Goal: Communication & Community: Answer question/provide support

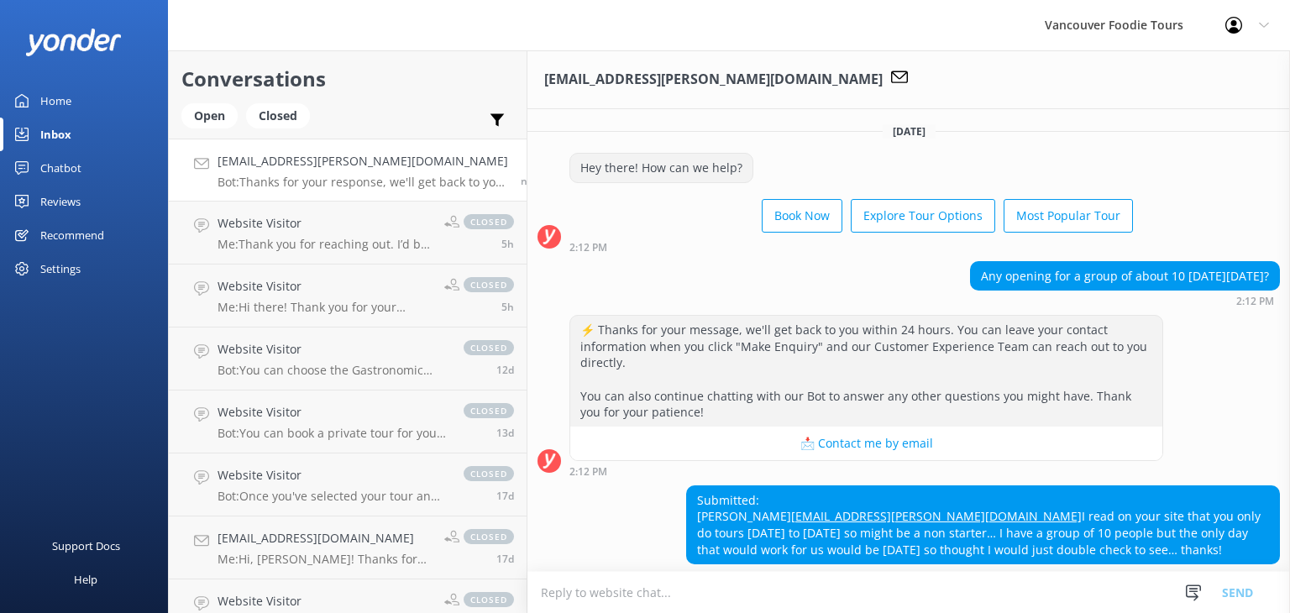
scroll to position [102, 0]
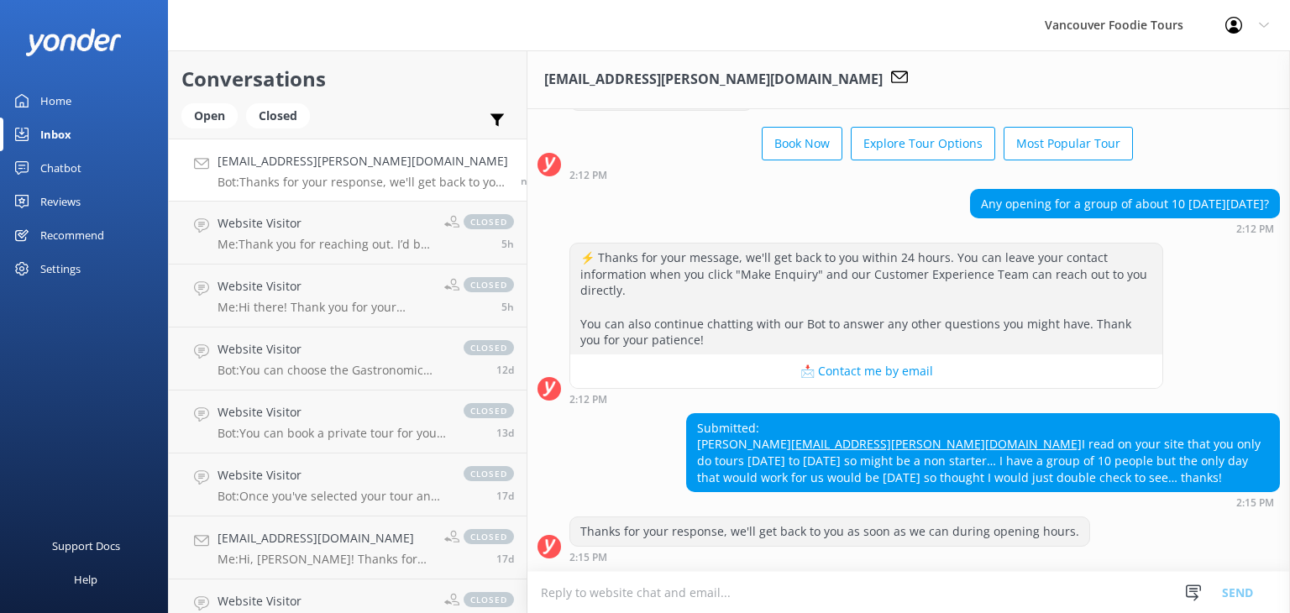
click at [218, 101] on div "Conversations Open Closed Important Assigned to me Unassigned" at bounding box center [348, 94] width 358 height 88
click at [223, 116] on div "Open" at bounding box center [209, 115] width 56 height 25
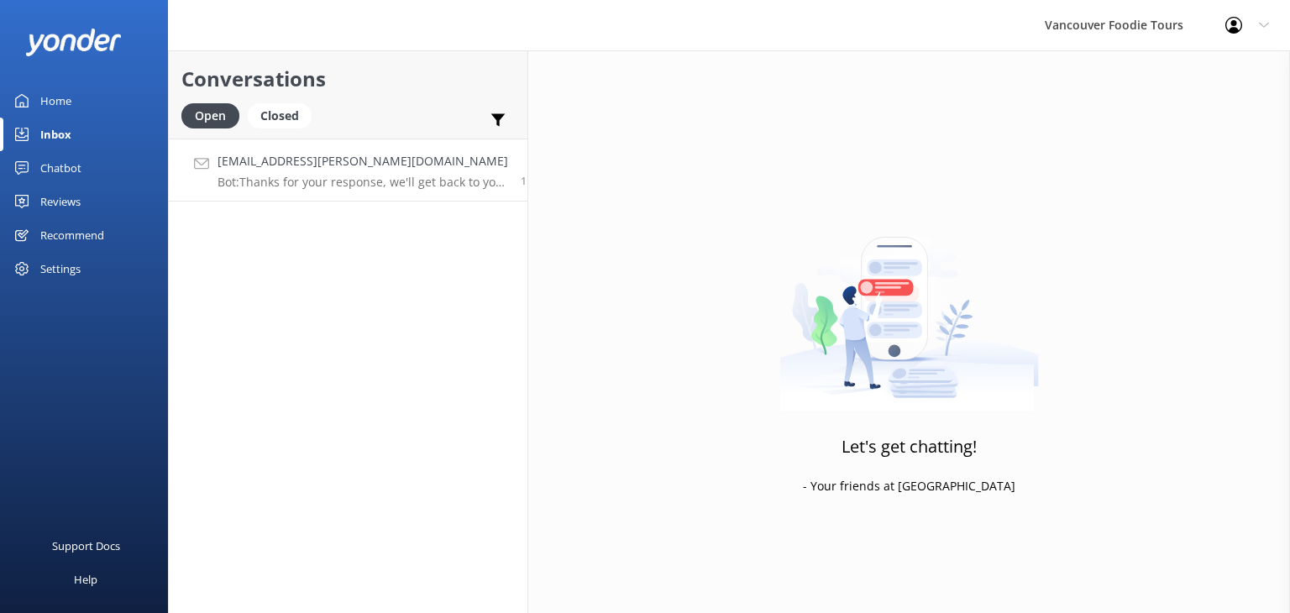
click at [376, 183] on p "Bot: Thanks for your response, we'll get back to you as soon as we can during o…" at bounding box center [363, 182] width 291 height 15
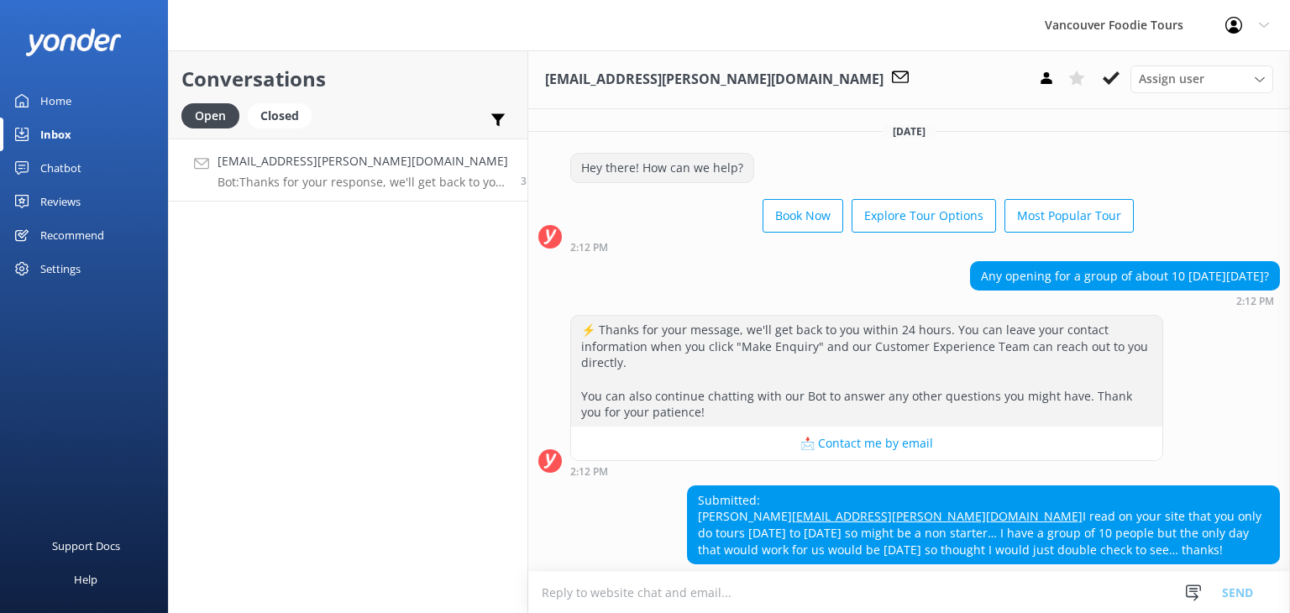
scroll to position [102, 0]
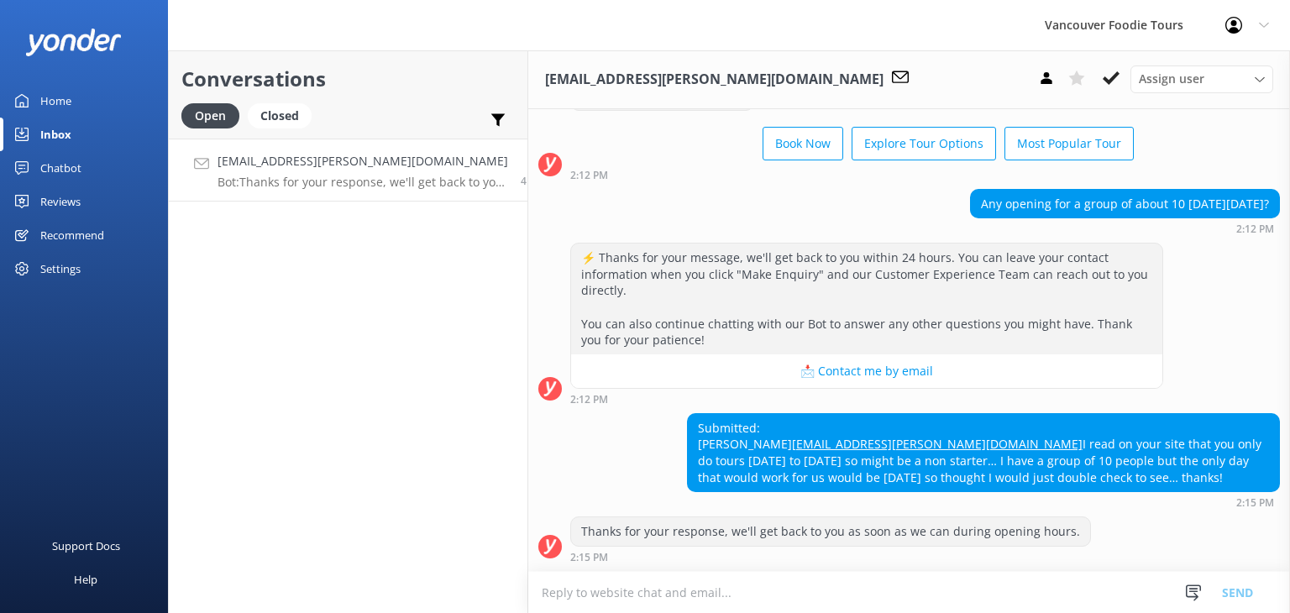
drag, startPoint x: 671, startPoint y: 449, endPoint x: 874, endPoint y: 478, distance: 204.6
click at [874, 478] on div "Submitted: [PERSON_NAME] [PERSON_NAME][EMAIL_ADDRESS][PERSON_NAME][DOMAIN_NAME]…" at bounding box center [983, 452] width 591 height 77
copy div "I read on your site that you only do tours [DATE] to [DATE] so might be a non s…"
click at [690, 600] on textarea at bounding box center [909, 592] width 762 height 41
paste textarea "Thank you so much for reaching out! Could you kindly let me know which tour you…"
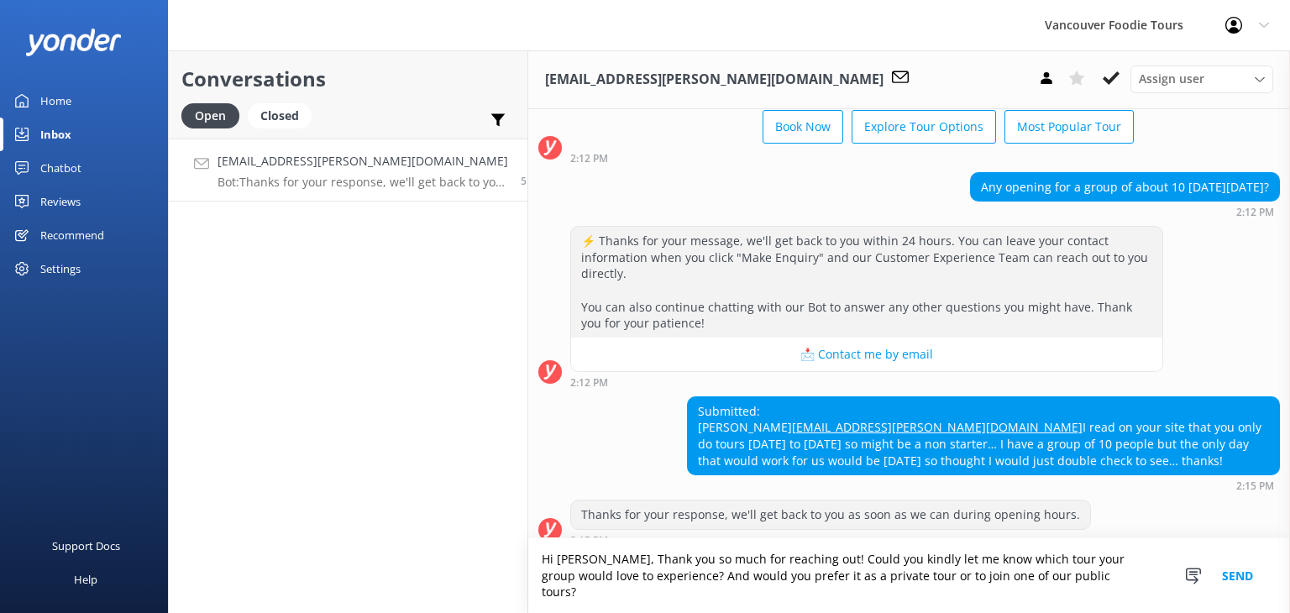
scroll to position [119, 0]
click at [575, 575] on textarea "Hi [PERSON_NAME], Thank you so much for reaching out! Could you kindly let me k…" at bounding box center [909, 575] width 762 height 75
type textarea "Hi [PERSON_NAME], Thank you so much for reaching out! Could you kindly let me k…"
click at [1233, 581] on button "Send" at bounding box center [1237, 575] width 63 height 75
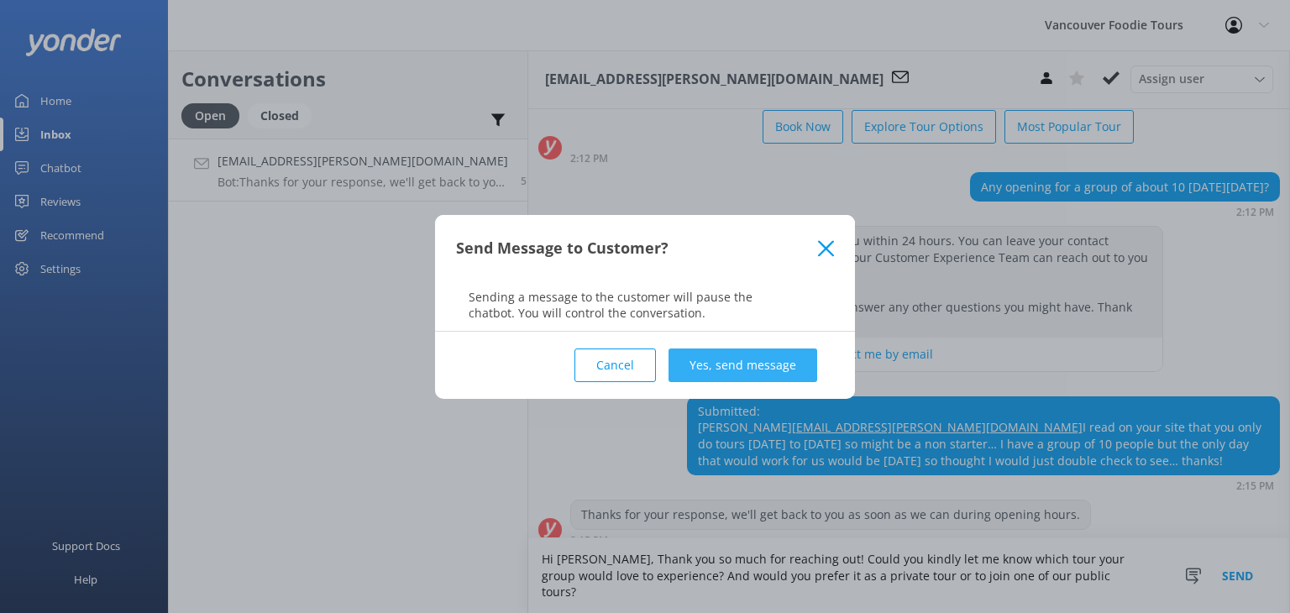
click at [767, 368] on button "Yes, send message" at bounding box center [743, 366] width 149 height 34
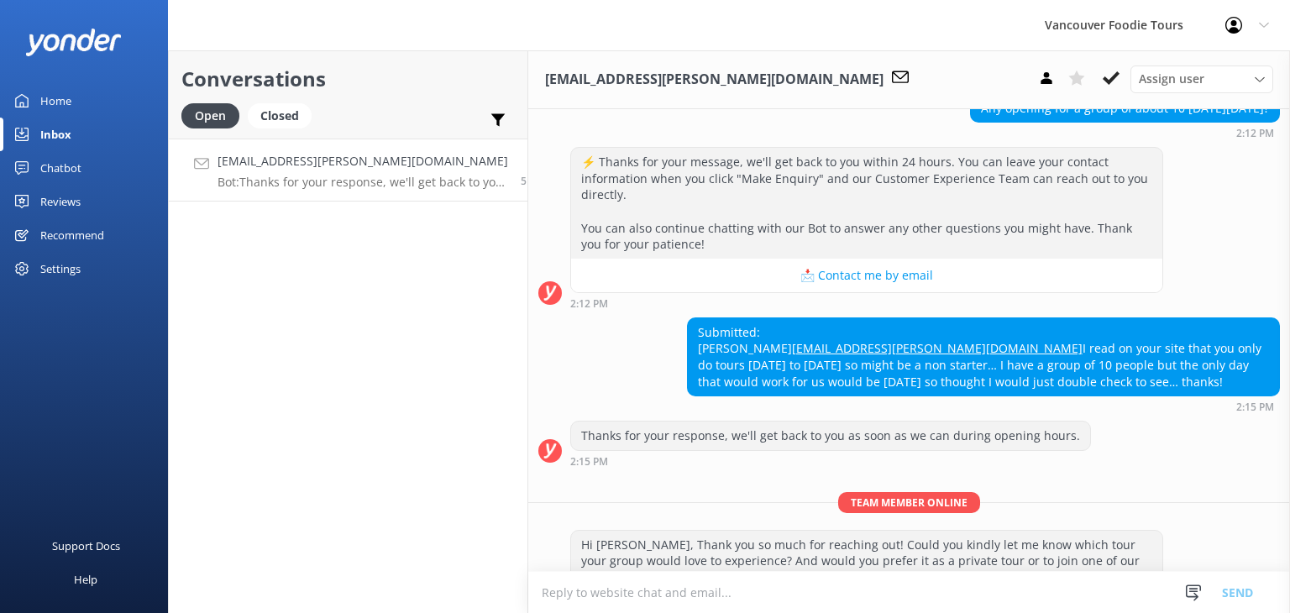
scroll to position [228, 0]
